Goal: Task Accomplishment & Management: Use online tool/utility

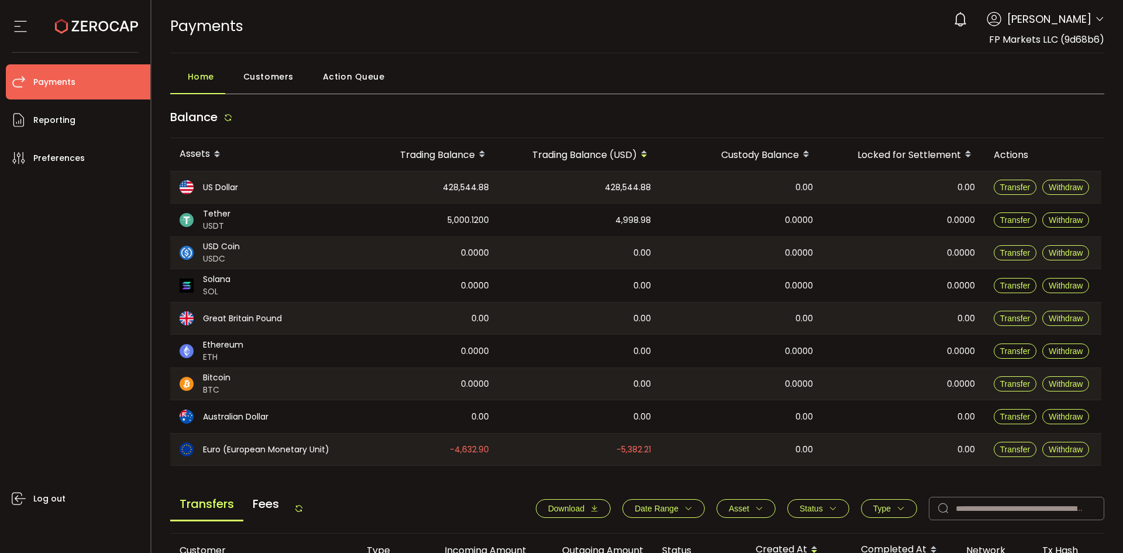
click at [286, 102] on div "Home Customers Action Queue Balance Assets Trading Balance Trading Balance (USD…" at bounding box center [637, 499] width 935 height 868
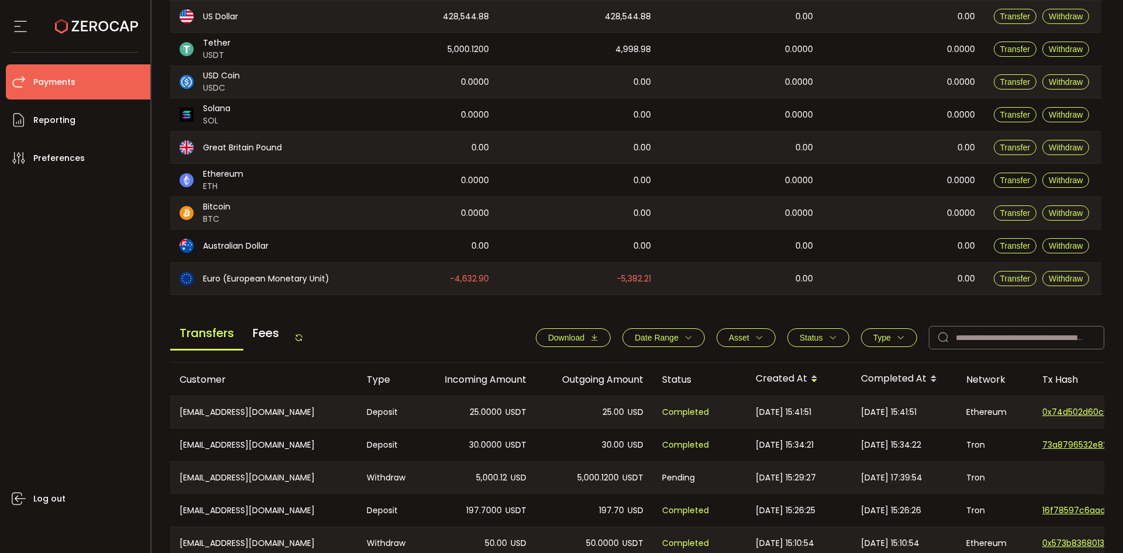
scroll to position [176, 0]
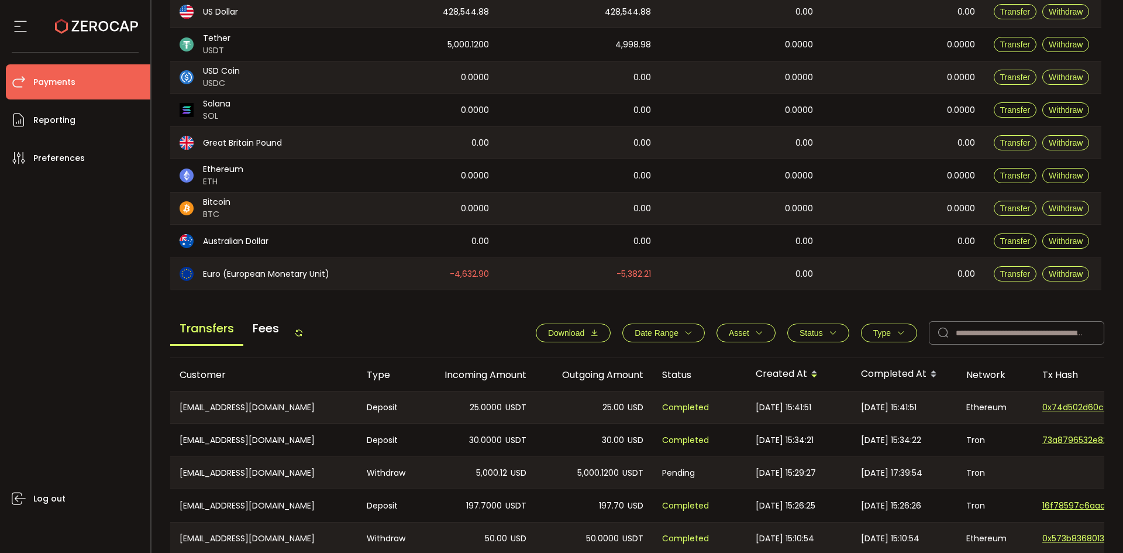
click at [579, 331] on span "Download" at bounding box center [566, 332] width 36 height 9
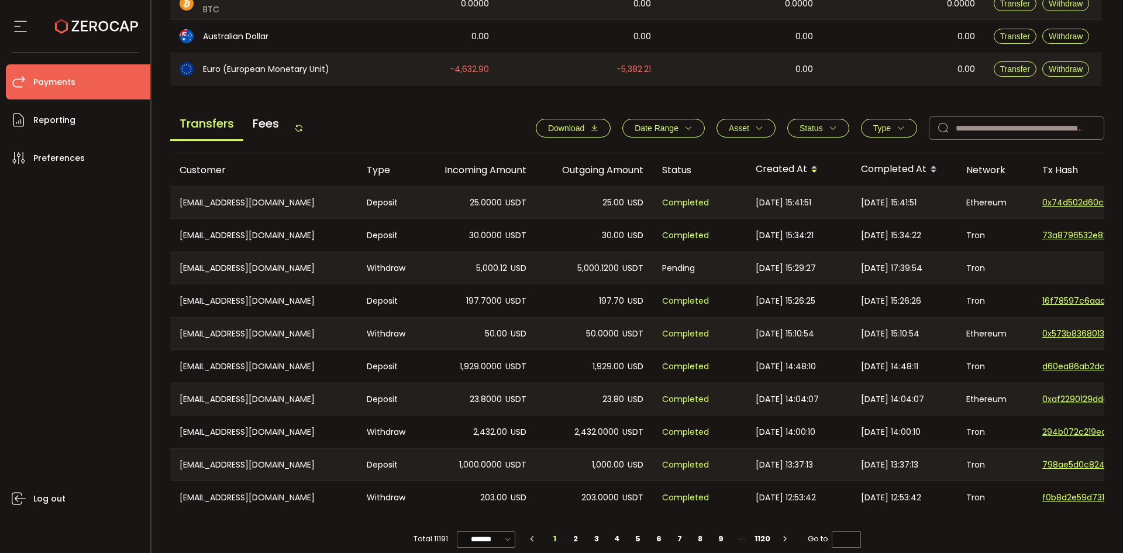
scroll to position [396, 0]
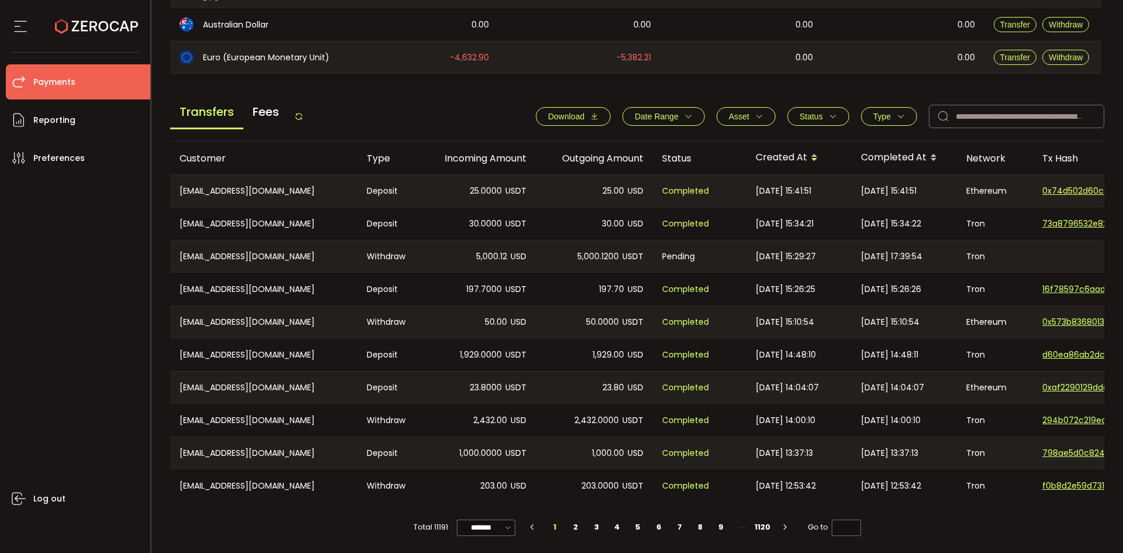
click at [891, 116] on span "Type" at bounding box center [890, 116] width 32 height 9
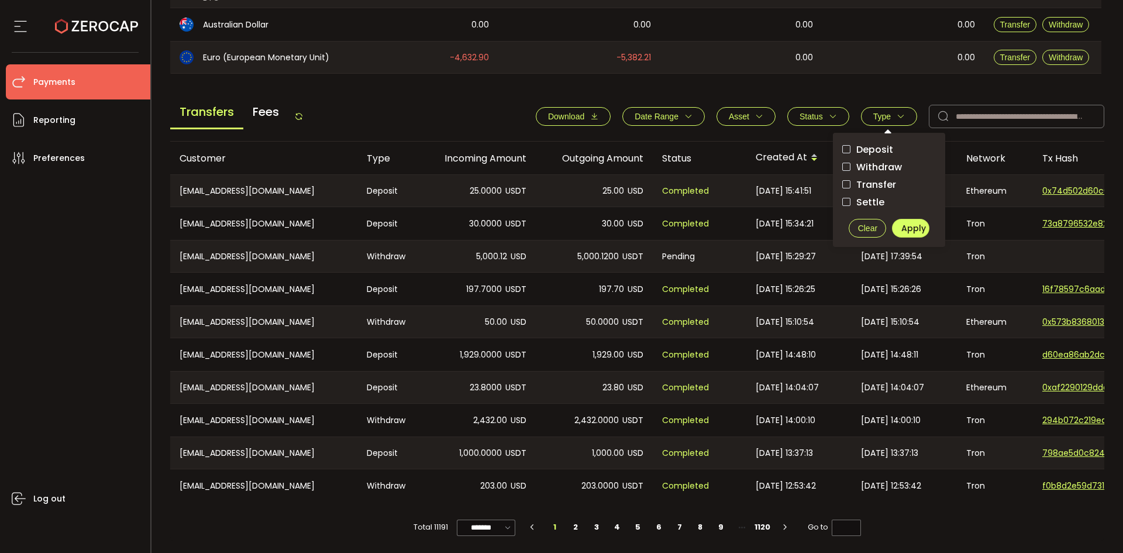
click at [837, 161] on div "Deposit Withdraw Transfer Settle Clear Apply" at bounding box center [889, 190] width 112 height 114
click at [843, 163] on span "checkbox-group" at bounding box center [847, 167] width 8 height 8
click at [905, 222] on span "Apply" at bounding box center [914, 228] width 25 height 12
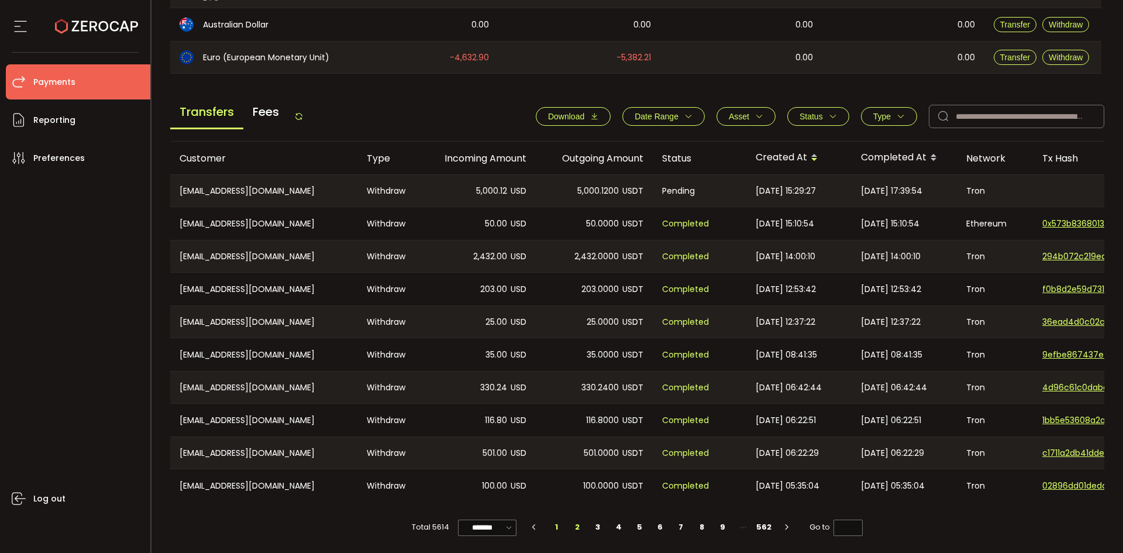
click at [572, 527] on li "2" at bounding box center [577, 527] width 21 height 16
click at [594, 525] on li "3" at bounding box center [598, 527] width 21 height 16
click at [558, 522] on li "1" at bounding box center [557, 527] width 21 height 16
type input "*"
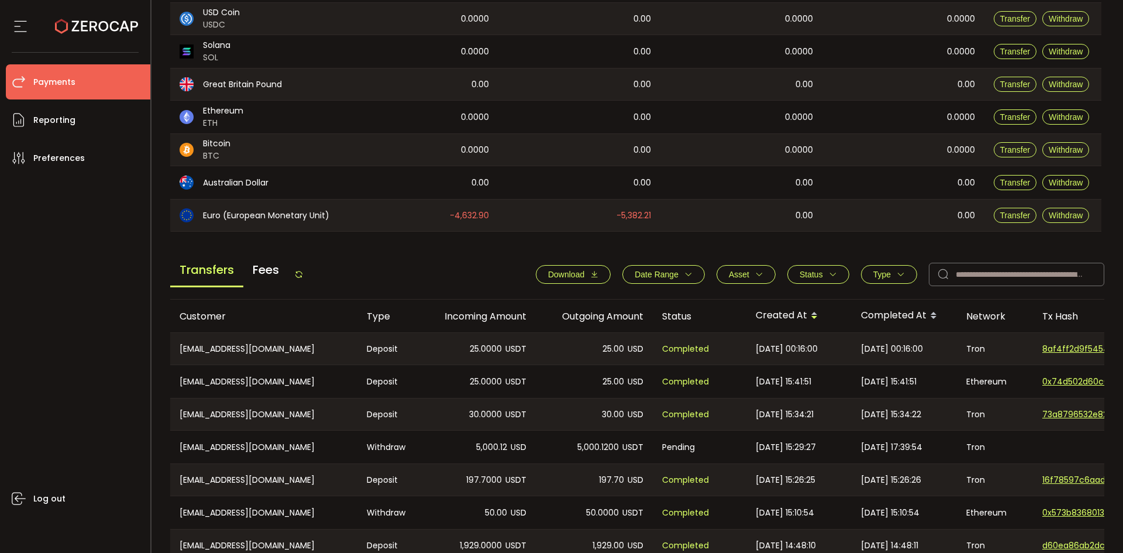
scroll to position [396, 0]
